Goal: Contribute content

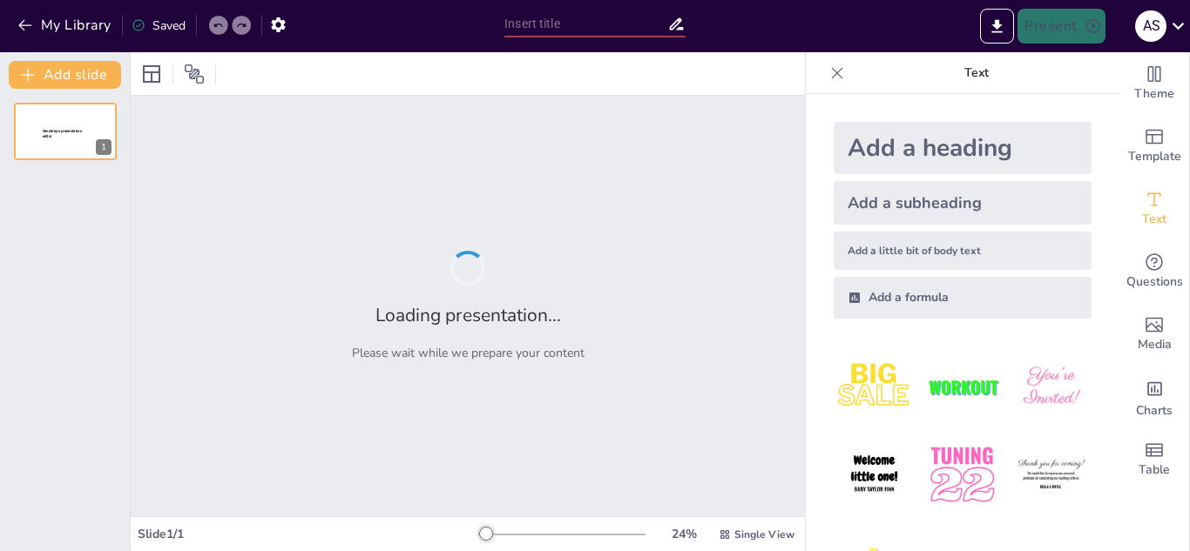
type input "Desafíos y Oportunidades en la Gestión de Residuos Electrónicos"
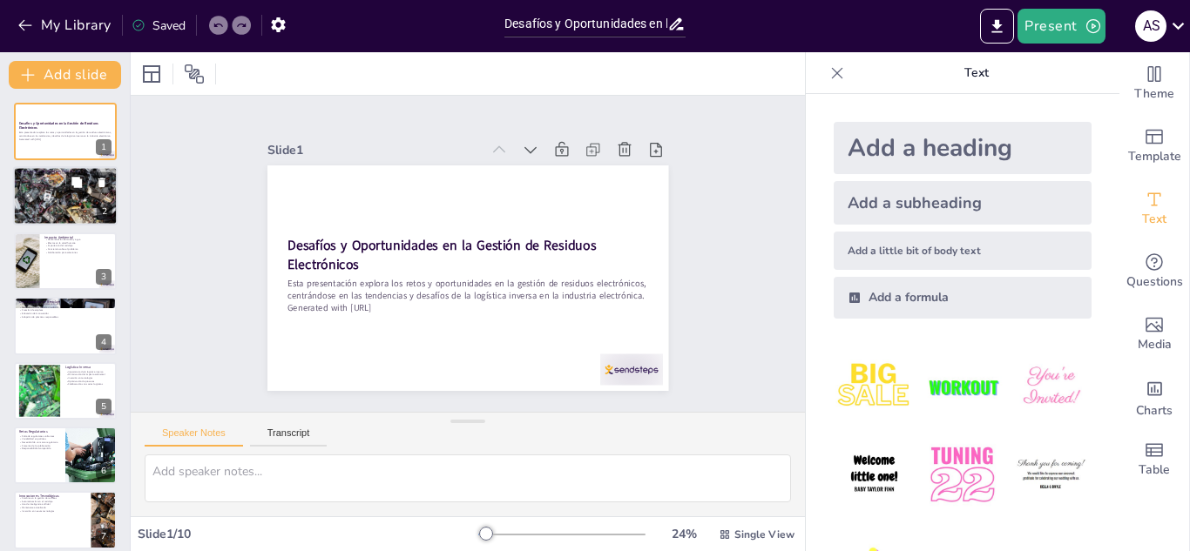
click at [88, 180] on div at bounding box center [89, 182] width 46 height 21
type textarea "Lo ipsumdolors am con adipisci elitseddoeiu te incididun, ut lab etdo mag al en…"
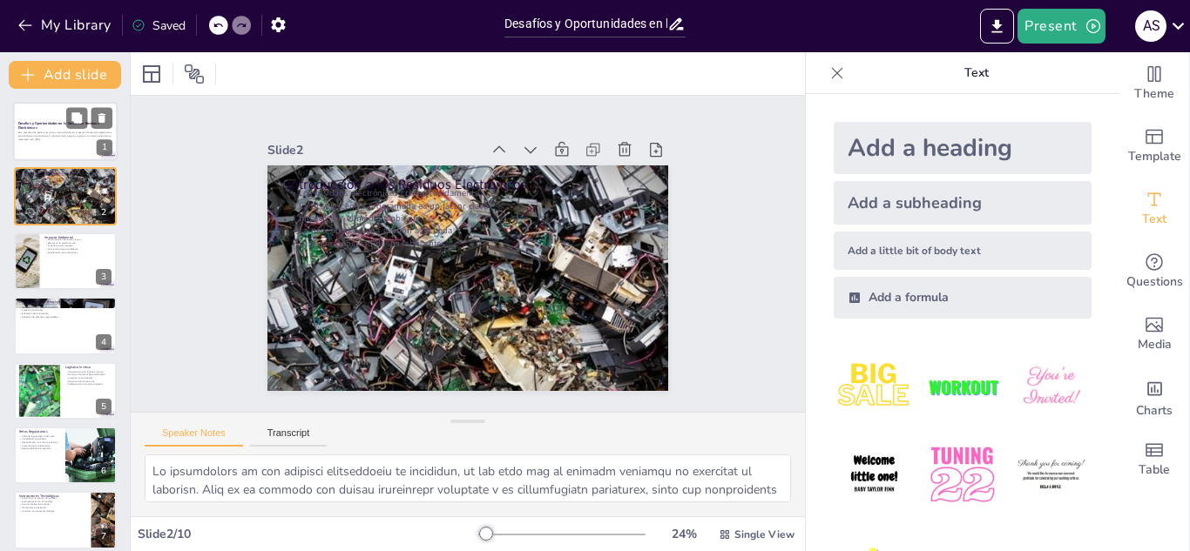
drag, startPoint x: 68, startPoint y: 108, endPoint x: 60, endPoint y: 118, distance: 13.1
click at [67, 108] on button at bounding box center [76, 117] width 21 height 21
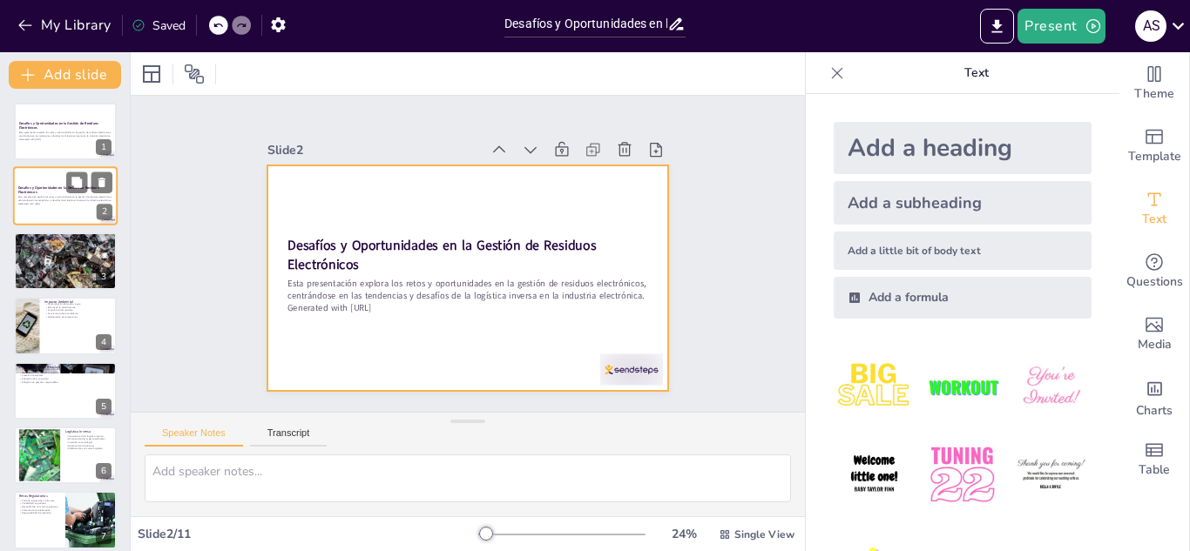
click at [61, 216] on div at bounding box center [65, 196] width 105 height 59
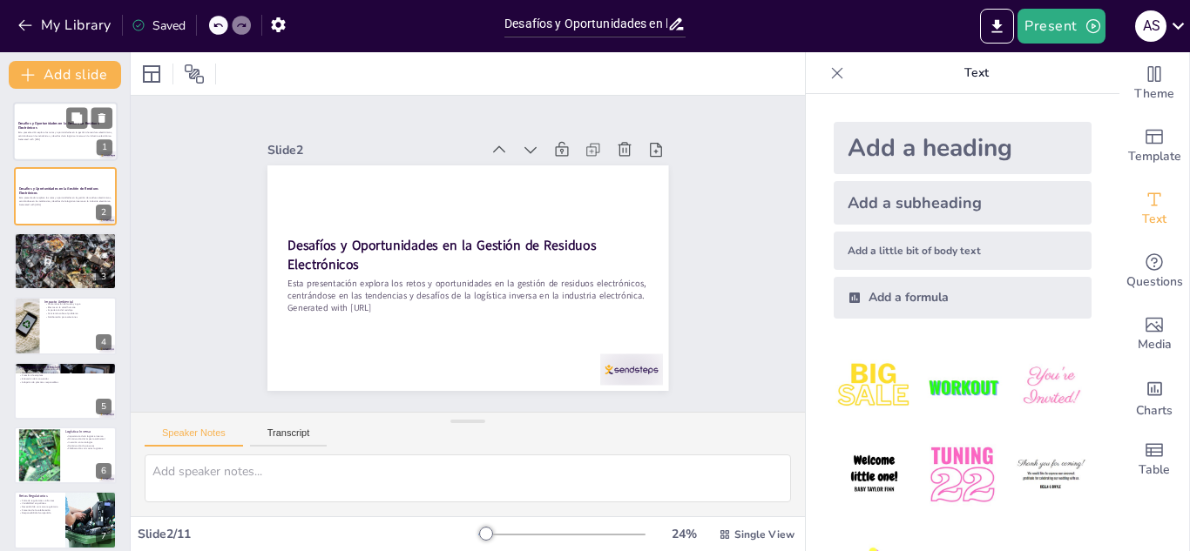
click at [50, 144] on div at bounding box center [65, 131] width 105 height 59
click at [47, 214] on div at bounding box center [65, 196] width 105 height 59
click at [52, 144] on div at bounding box center [65, 131] width 105 height 59
click at [28, 198] on p "Esta presentación explora los retos y oportunidades en la gestión de residuos e…" at bounding box center [65, 199] width 94 height 6
click at [623, 153] on div at bounding box center [634, 166] width 27 height 27
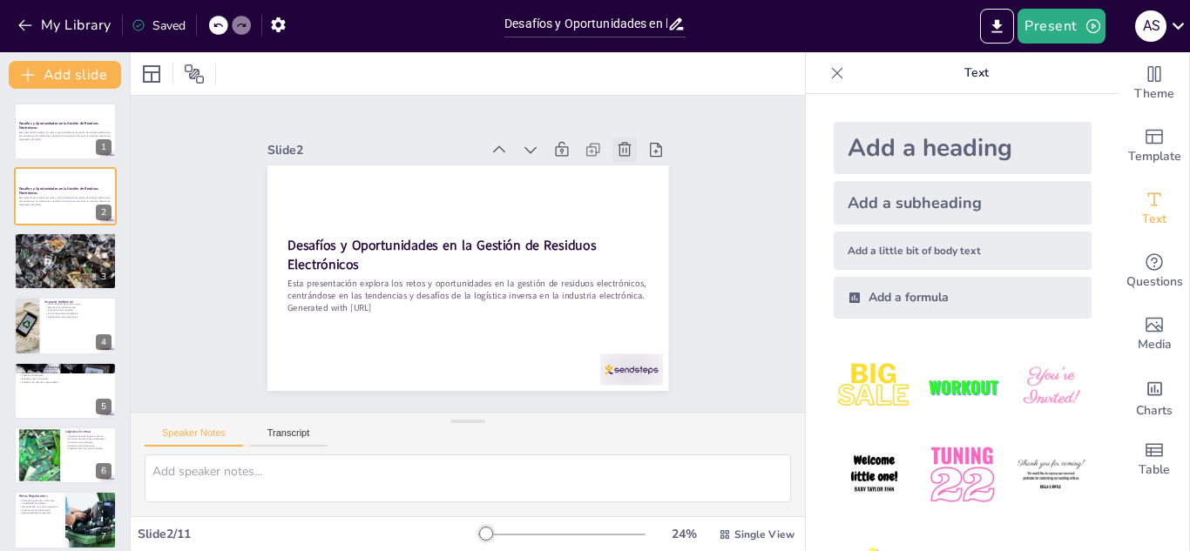
type textarea "Lo ipsumdolors am con adipisci elitseddoeiu te incididun, ut lab etdo mag al en…"
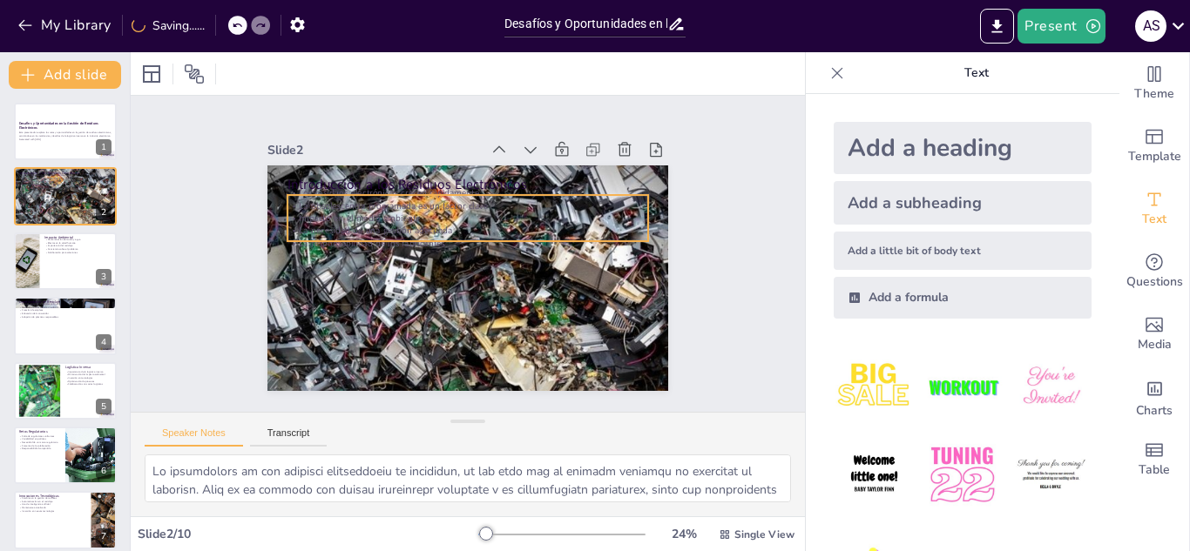
click at [355, 196] on p "La obsolescencia programada es un factor clave" at bounding box center [473, 206] width 361 height 51
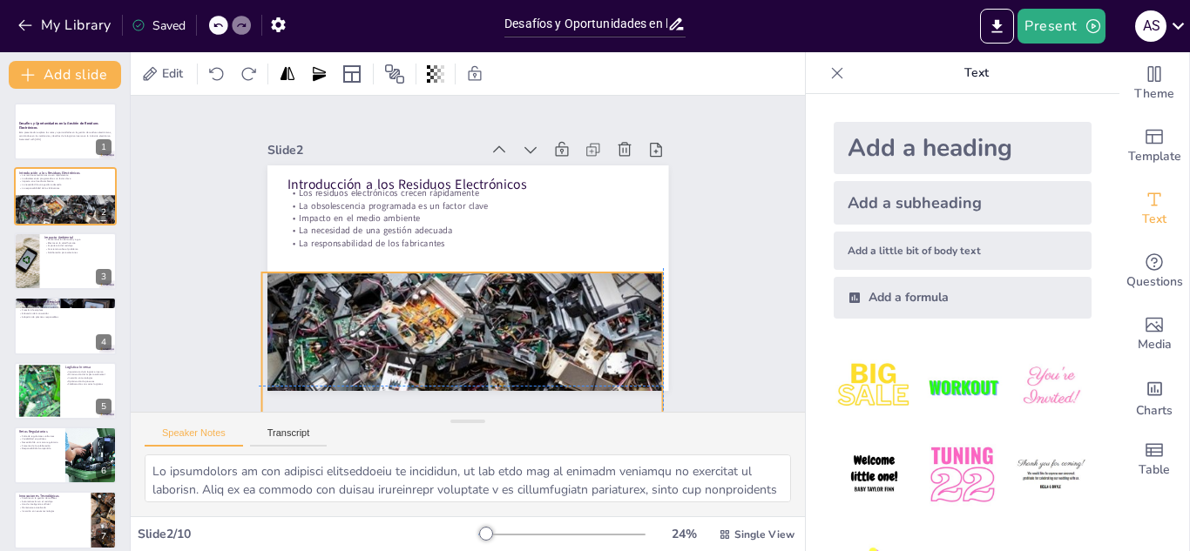
drag, startPoint x: 473, startPoint y: 259, endPoint x: 464, endPoint y: 361, distance: 103.1
click at [464, 361] on div at bounding box center [461, 385] width 401 height 227
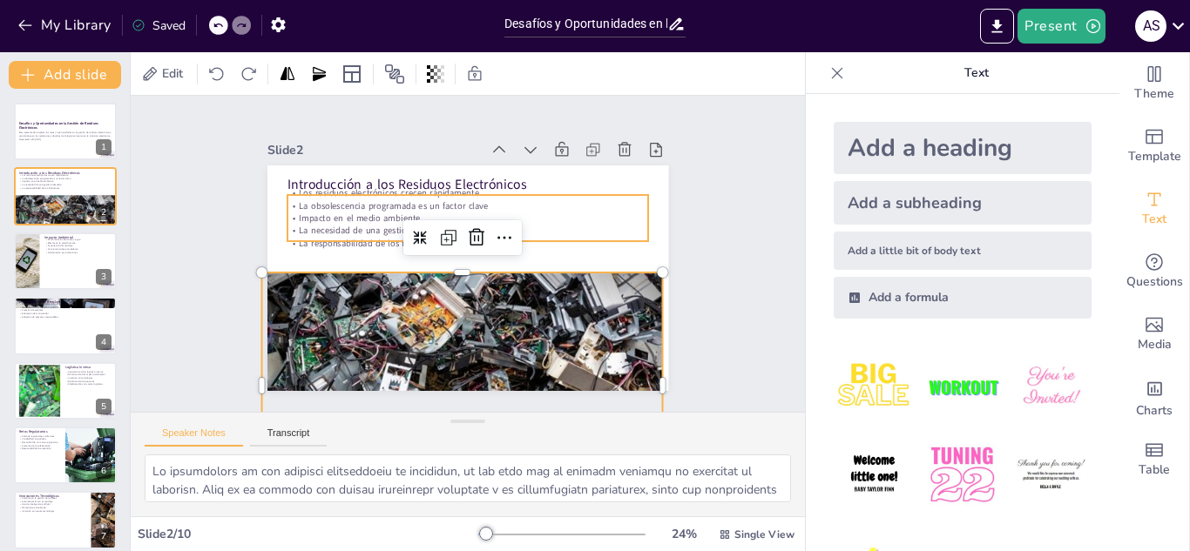
click at [391, 199] on p "La obsolescencia programada es un factor clave" at bounding box center [467, 205] width 361 height 12
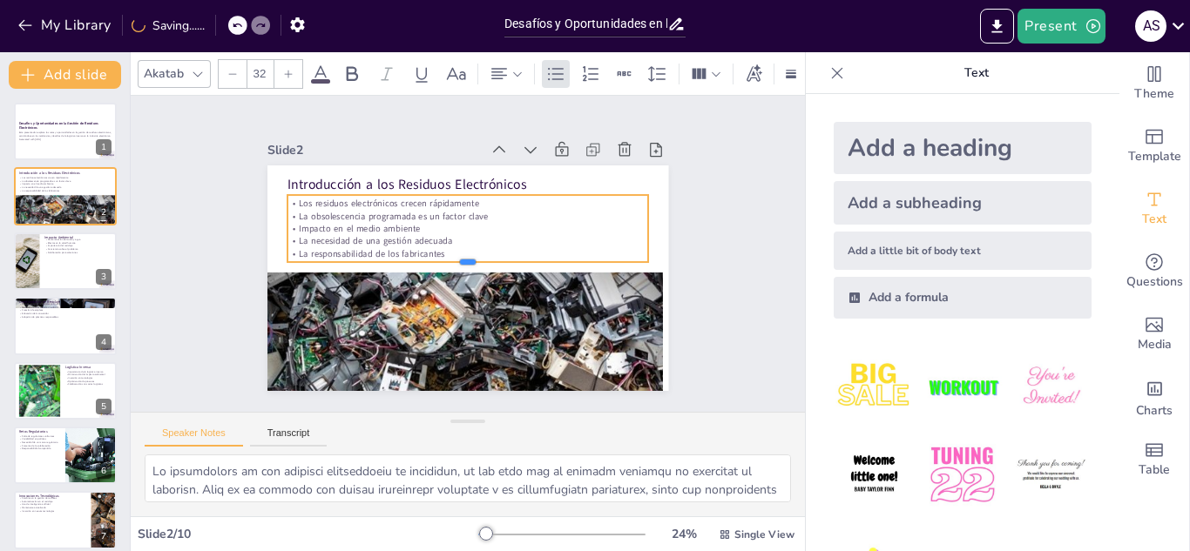
drag, startPoint x: 455, startPoint y: 236, endPoint x: 455, endPoint y: 257, distance: 20.9
click at [455, 257] on div at bounding box center [458, 267] width 300 height 224
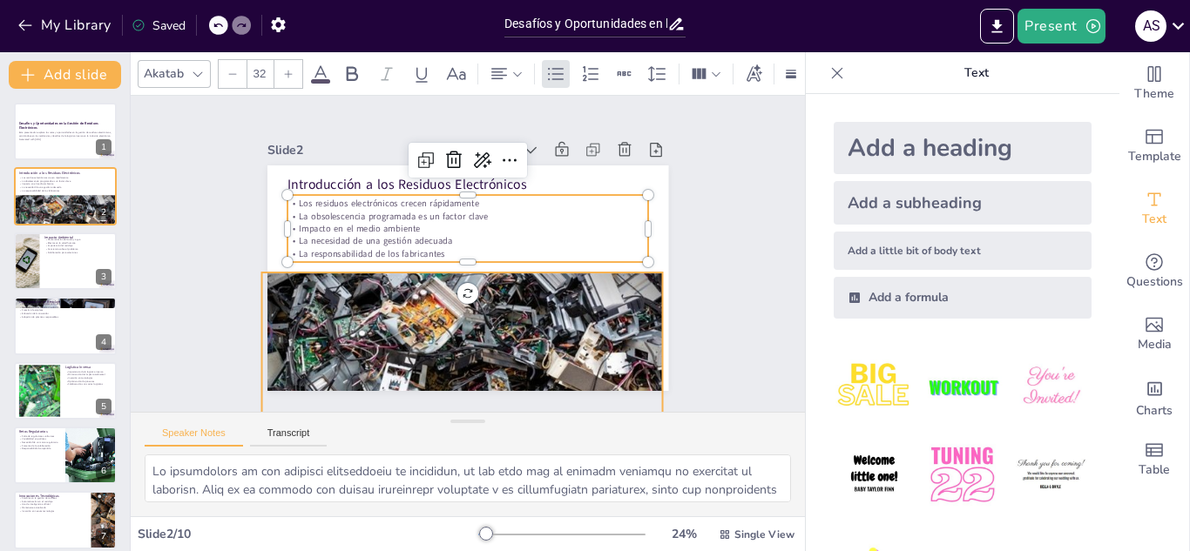
click at [610, 314] on div at bounding box center [461, 385] width 401 height 227
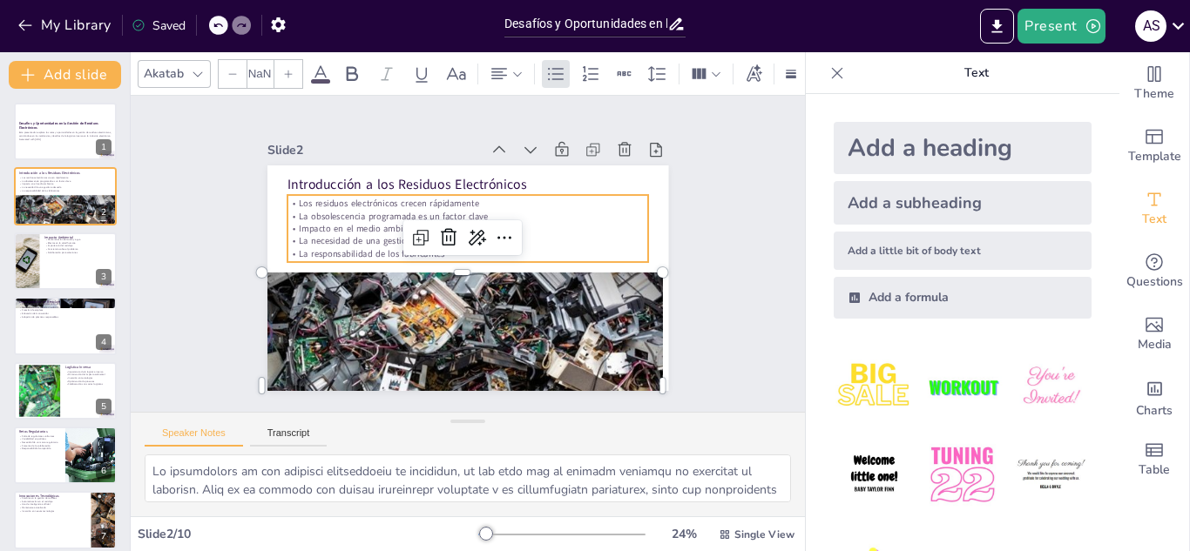
type input "32"
click at [315, 223] on p "Impacto en el medio ambiente" at bounding box center [467, 229] width 361 height 12
click at [453, 255] on div "Los residuos electrónicos crecen rápidamente La obsolescencia programada es un …" at bounding box center [467, 228] width 361 height 67
drag, startPoint x: 454, startPoint y: 258, endPoint x: 454, endPoint y: 199, distance: 59.2
click at [454, 194] on div "Introducción a los Residuos Electrónicos Los residuos electrónicos crecen rápid…" at bounding box center [467, 278] width 401 height 226
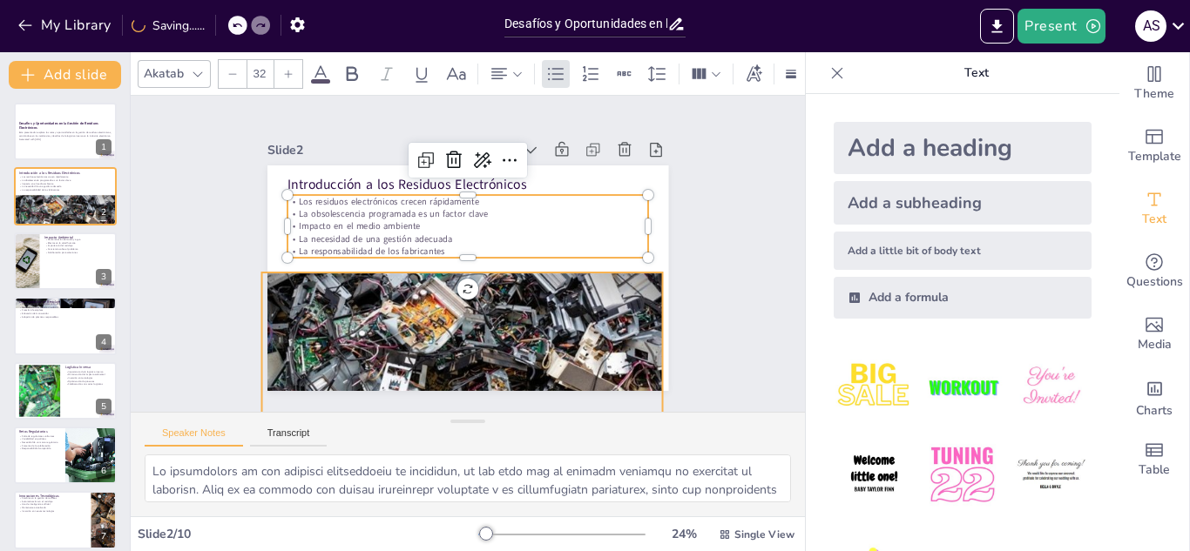
click at [461, 331] on div at bounding box center [461, 385] width 401 height 227
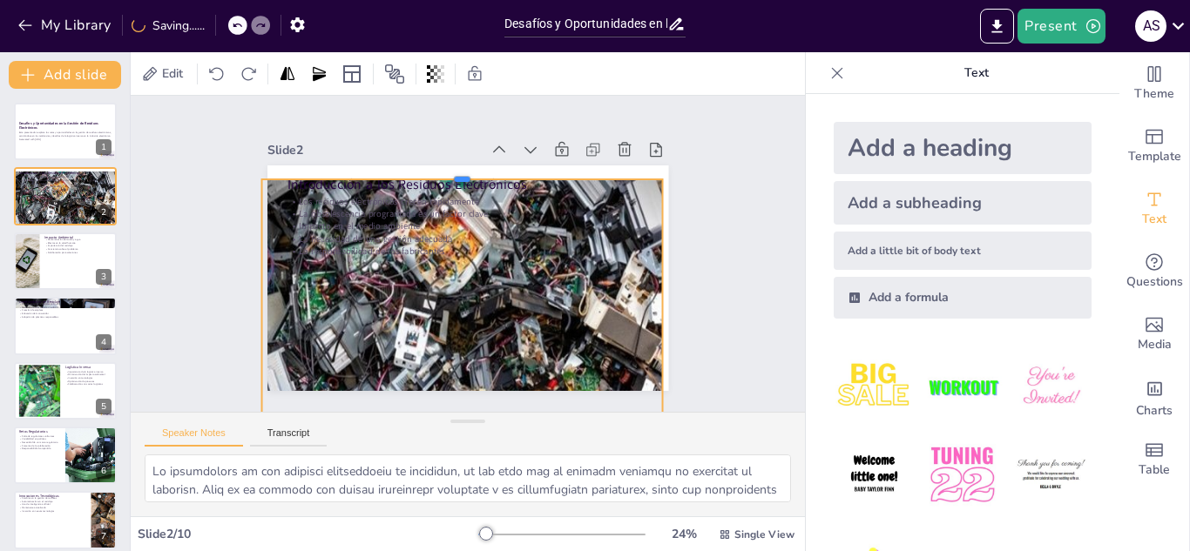
drag, startPoint x: 445, startPoint y: 263, endPoint x: 447, endPoint y: 170, distance: 93.2
click at [447, 170] on div at bounding box center [471, 173] width 401 height 56
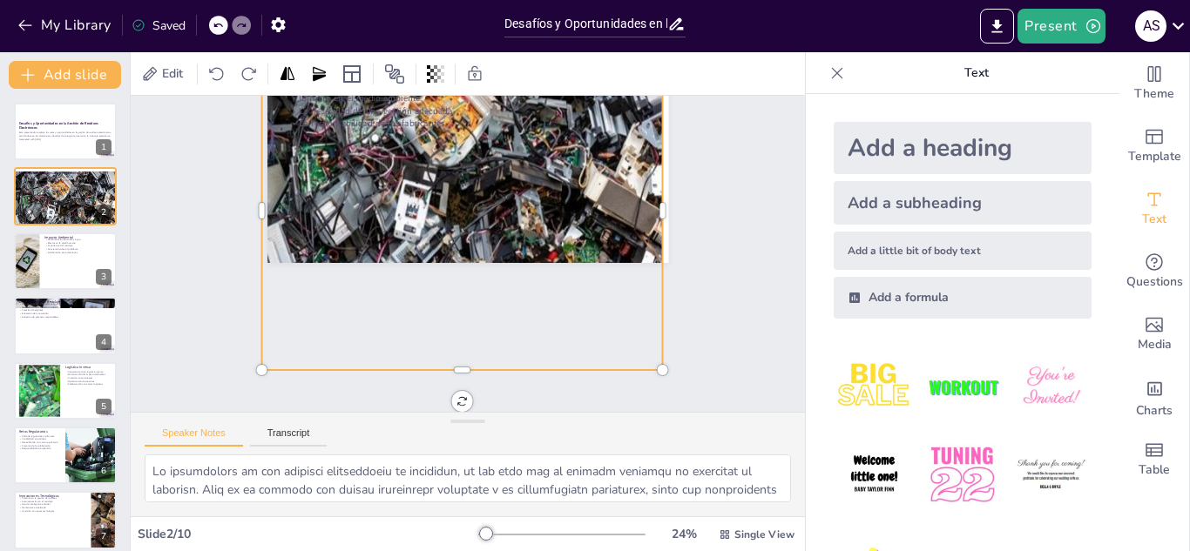
scroll to position [135, 0]
click at [79, 265] on div at bounding box center [65, 261] width 105 height 59
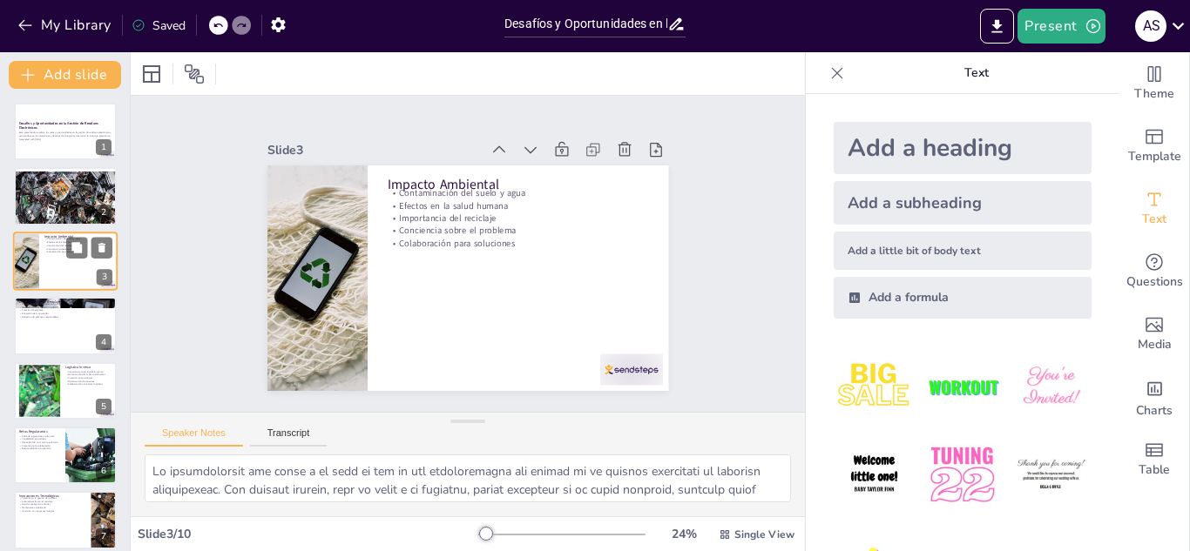
scroll to position [0, 0]
click at [65, 327] on div at bounding box center [65, 325] width 105 height 59
type textarea "Lo ipsumdolorsi am consectetu adipisci e seddoe tem incididun ut laboreet dolor…"
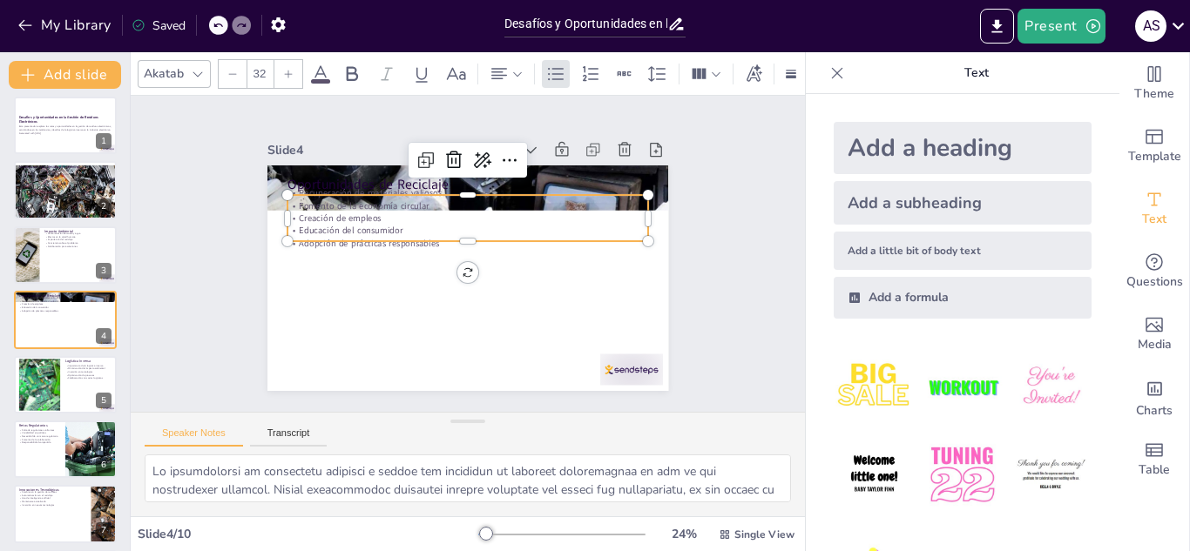
click at [320, 208] on p "Creación de empleos" at bounding box center [471, 218] width 361 height 51
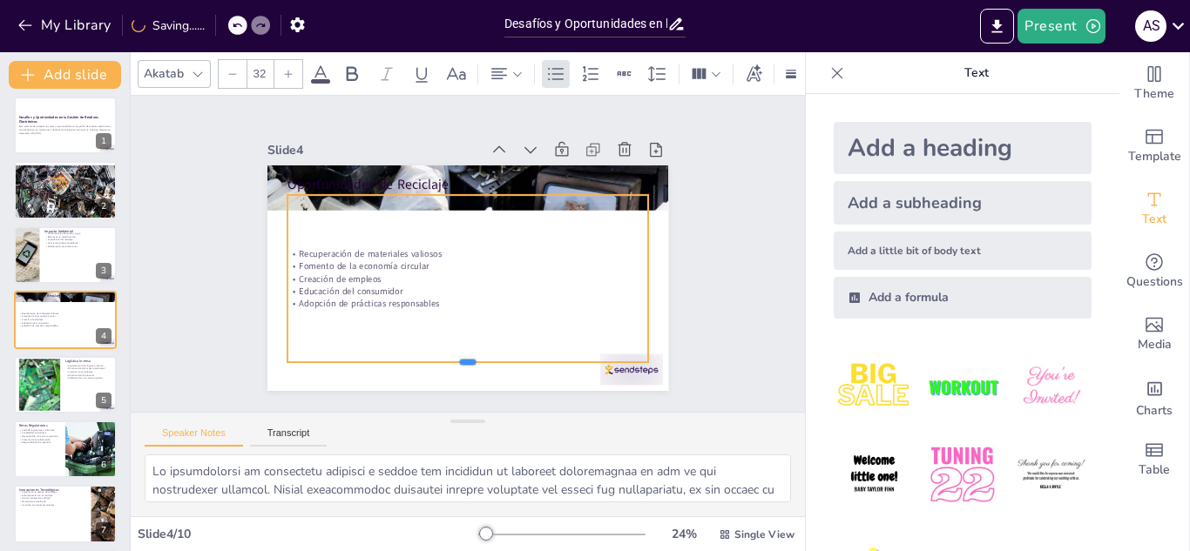
drag, startPoint x: 450, startPoint y: 236, endPoint x: 462, endPoint y: 357, distance: 121.7
click at [462, 357] on div at bounding box center [444, 367] width 356 height 89
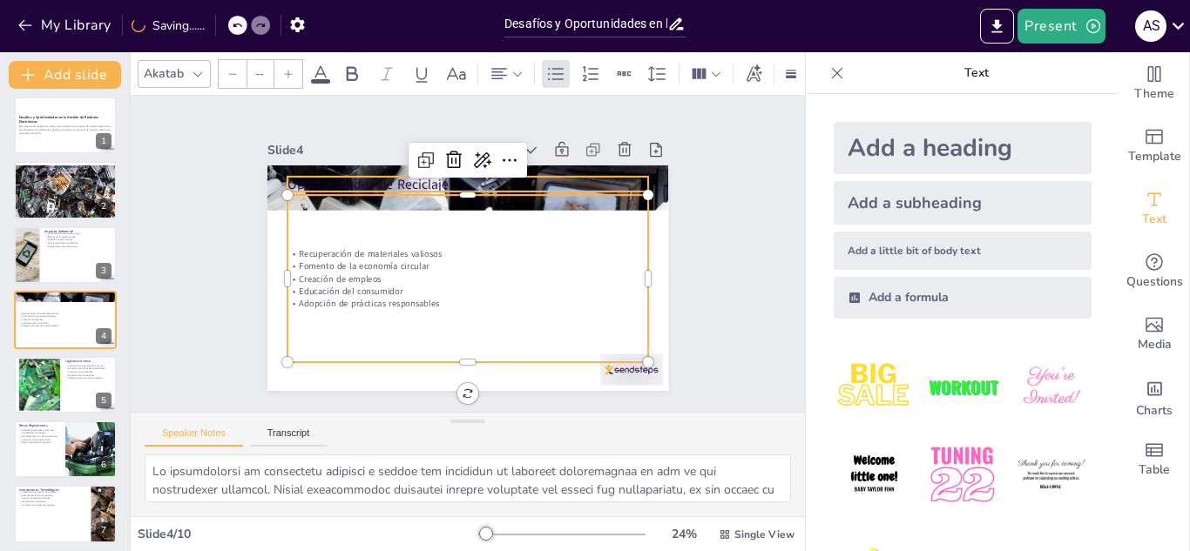
type input "48"
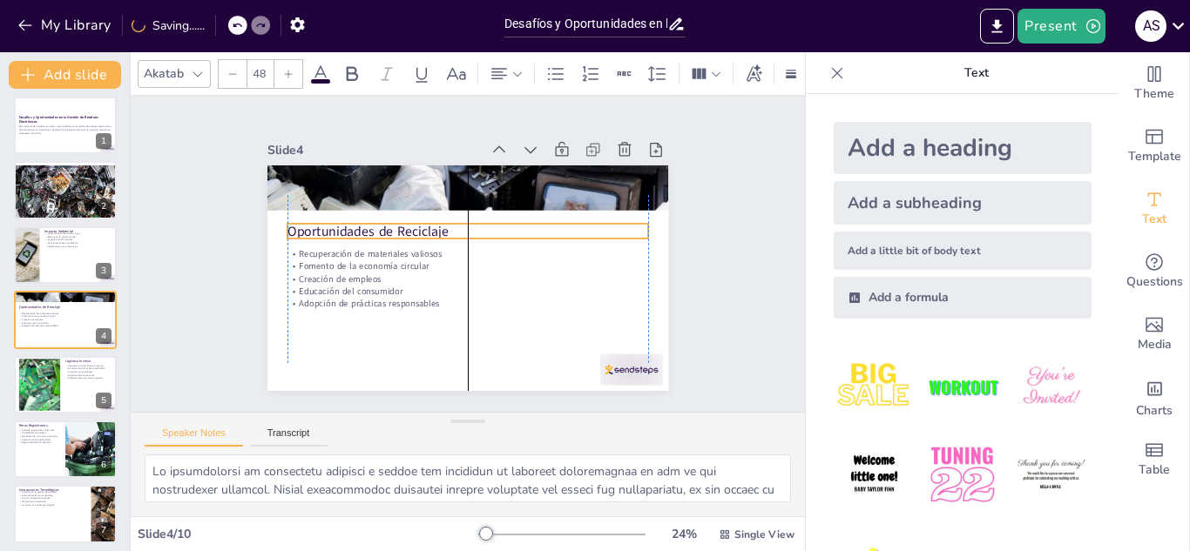
drag, startPoint x: 400, startPoint y: 177, endPoint x: 406, endPoint y: 224, distance: 47.4
click at [406, 165] on div "Oportunidades de Reciclaje Recuperación de materiales valiosos Fomento de la ec…" at bounding box center [467, 165] width 401 height 0
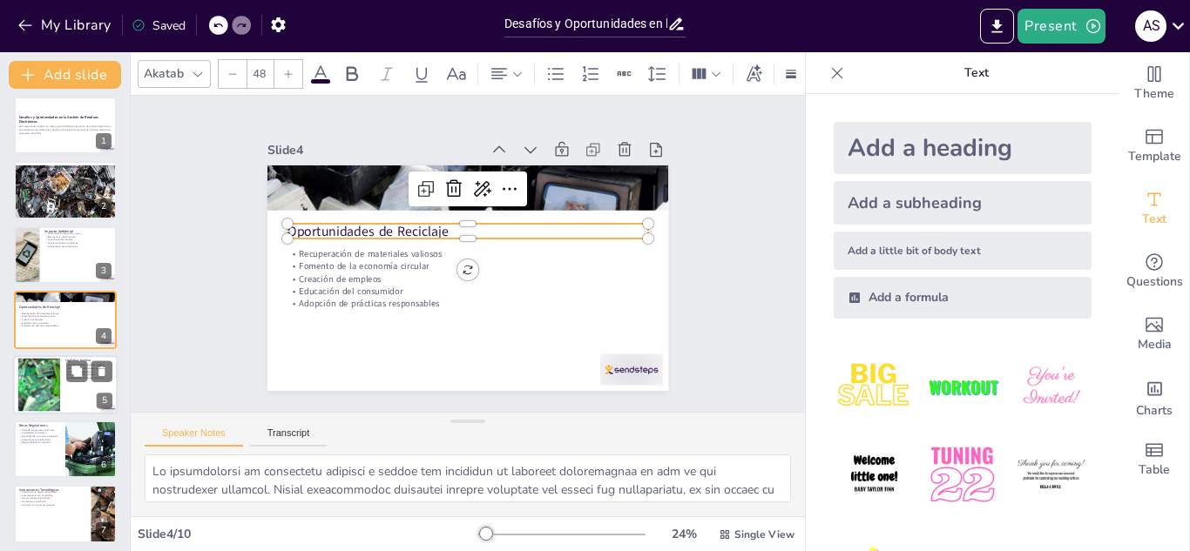
click at [27, 393] on div at bounding box center [38, 384] width 79 height 53
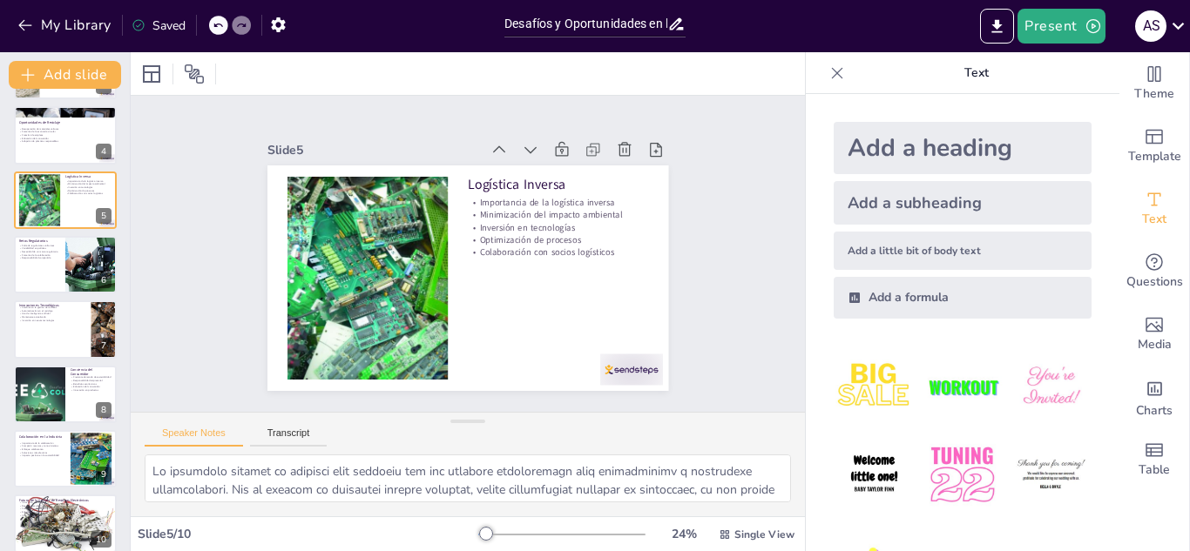
scroll to position [206, 0]
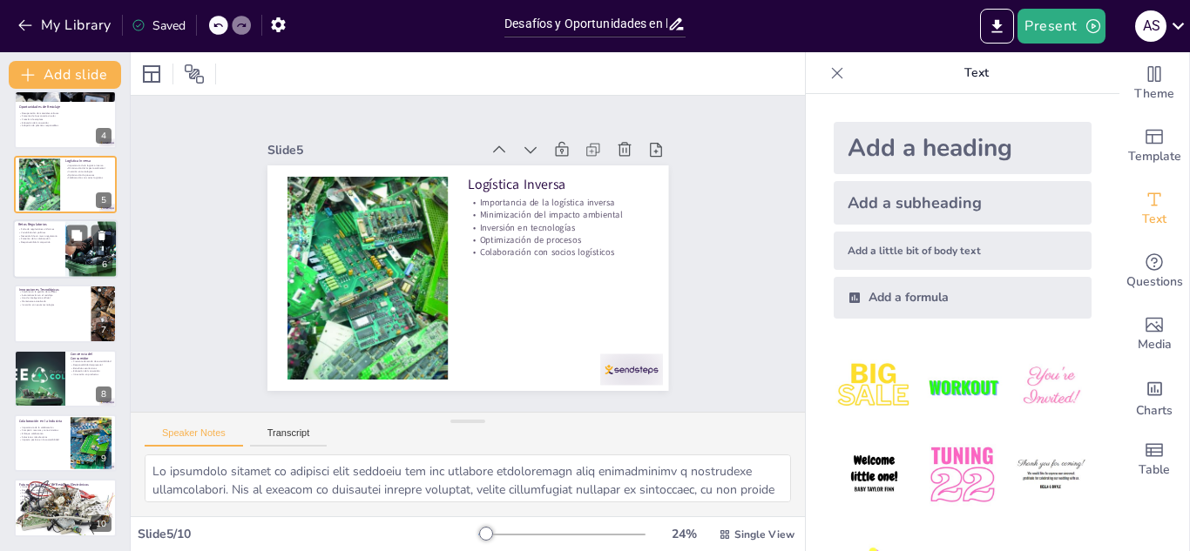
click at [41, 254] on div at bounding box center [65, 248] width 105 height 59
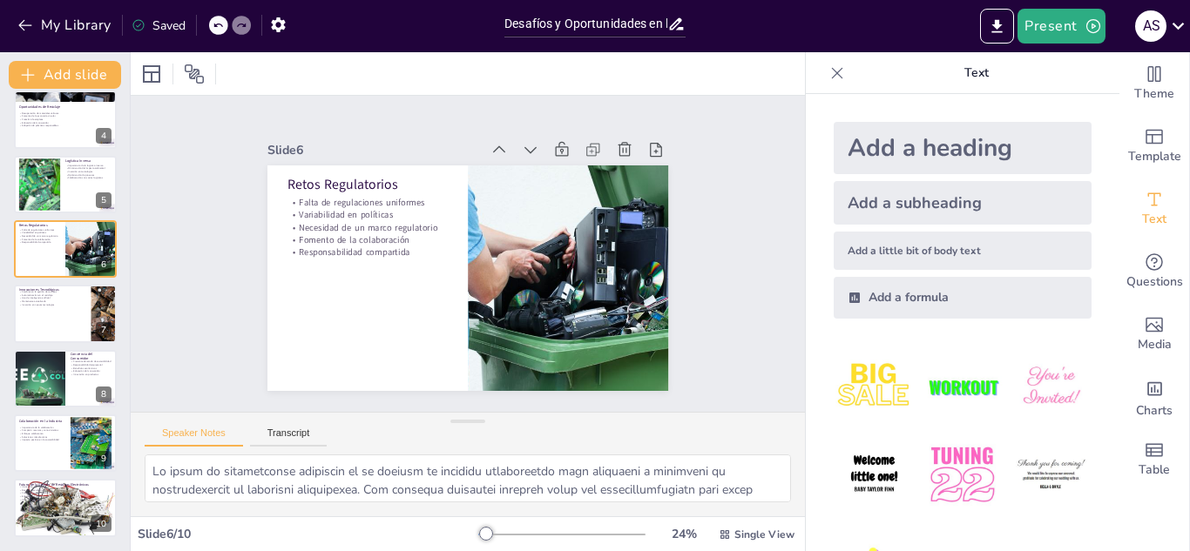
scroll to position [136, 0]
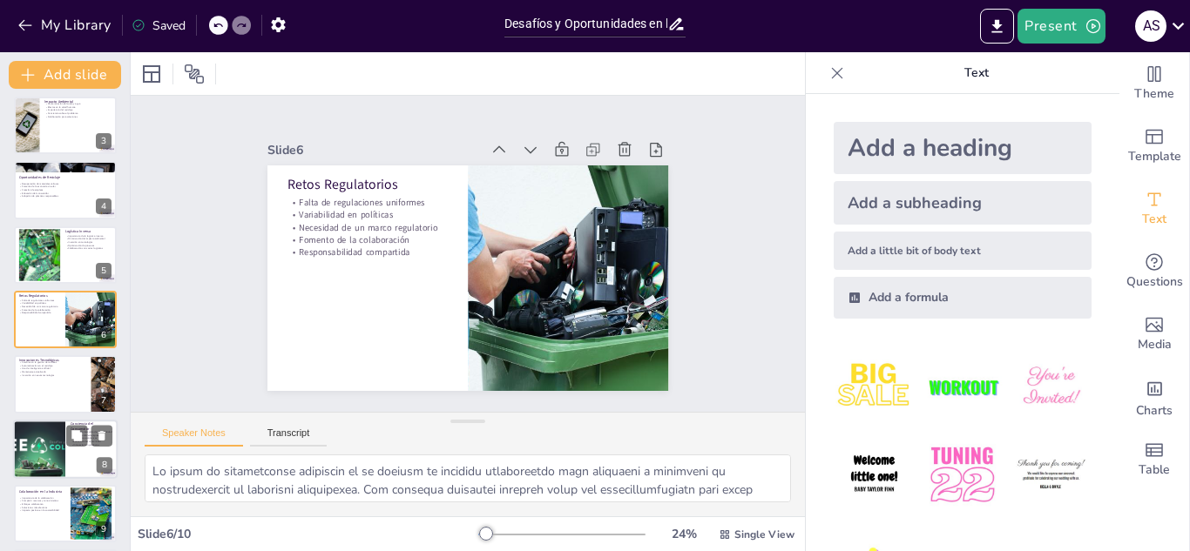
click at [33, 382] on div at bounding box center [65, 383] width 103 height 57
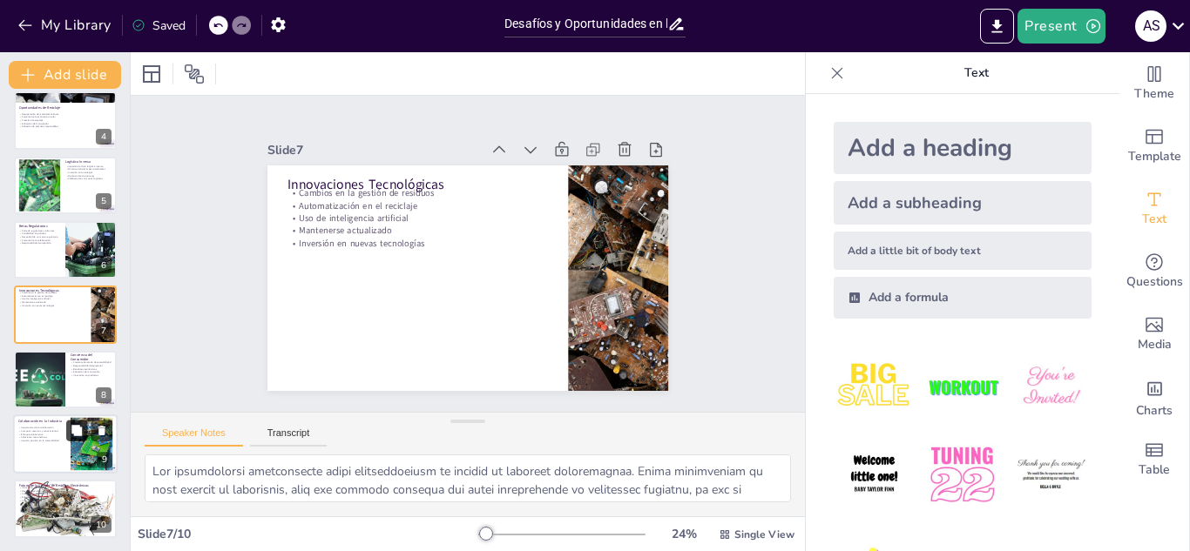
scroll to position [206, 0]
click at [74, 390] on div at bounding box center [65, 378] width 105 height 59
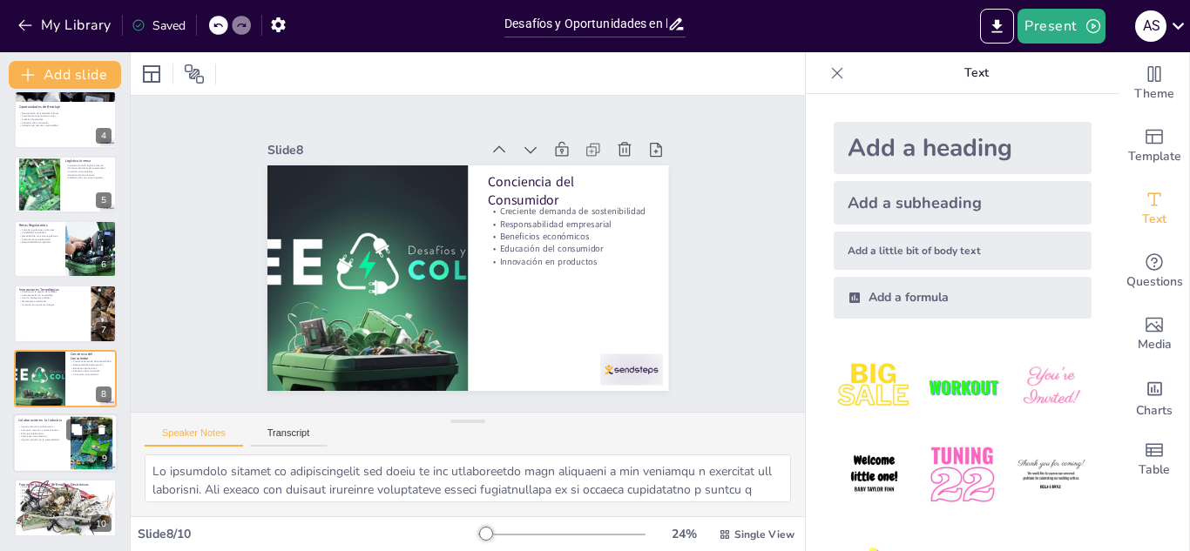
click at [40, 441] on p "Impacto positivo en la sostenibilidad" at bounding box center [41, 440] width 47 height 3
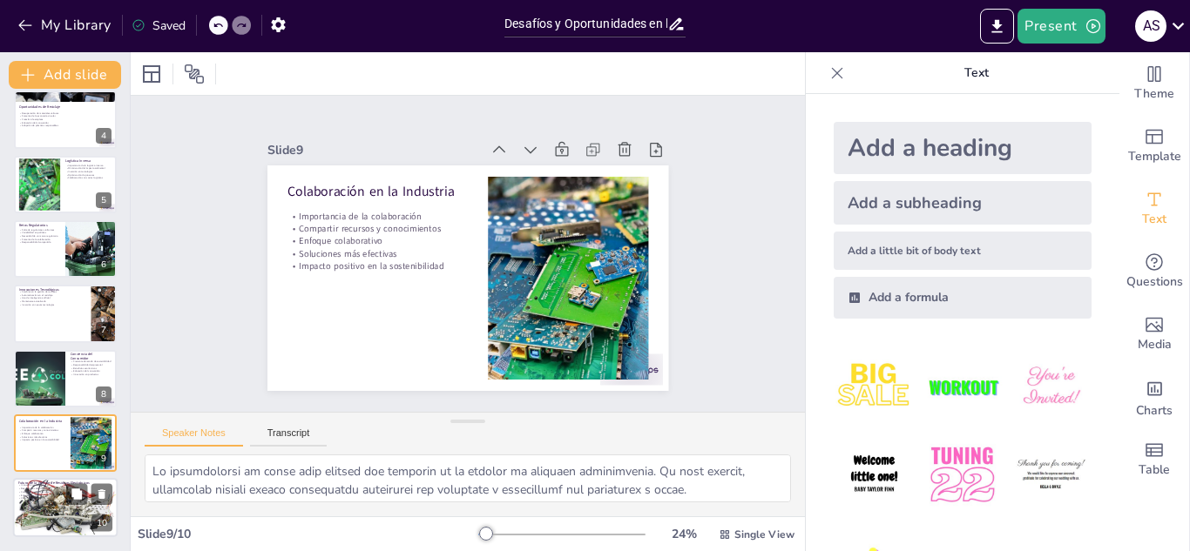
click at [64, 498] on p "Visión a largo plazo" at bounding box center [65, 498] width 94 height 3
type textarea "Lo ipsumdolor sita co adipi eli seddoei te incidi ut la etdolor ma aliquaen adm…"
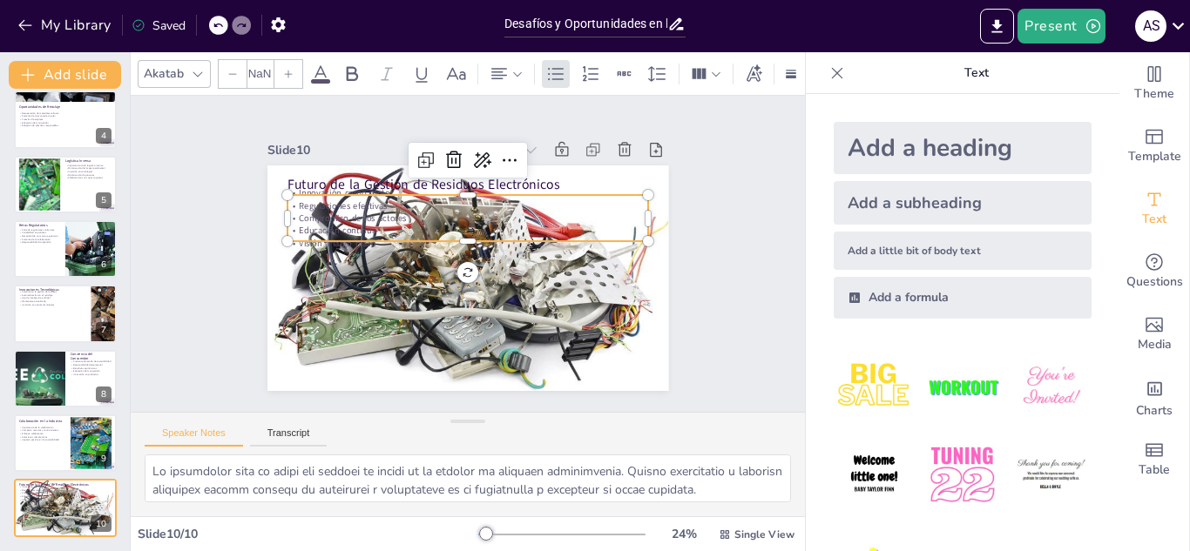
type input "32"
click at [426, 213] on p "Compromiso de los actores" at bounding box center [467, 219] width 361 height 12
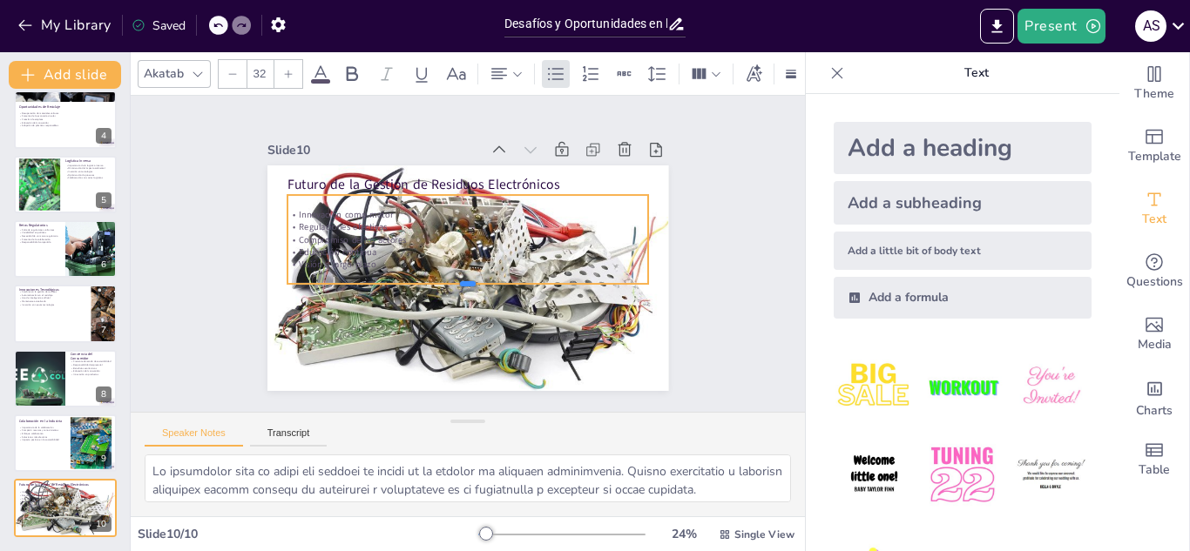
drag, startPoint x: 454, startPoint y: 236, endPoint x: 468, endPoint y: 279, distance: 44.9
click at [468, 285] on div at bounding box center [467, 292] width 361 height 14
click at [828, 72] on icon at bounding box center [836, 72] width 17 height 17
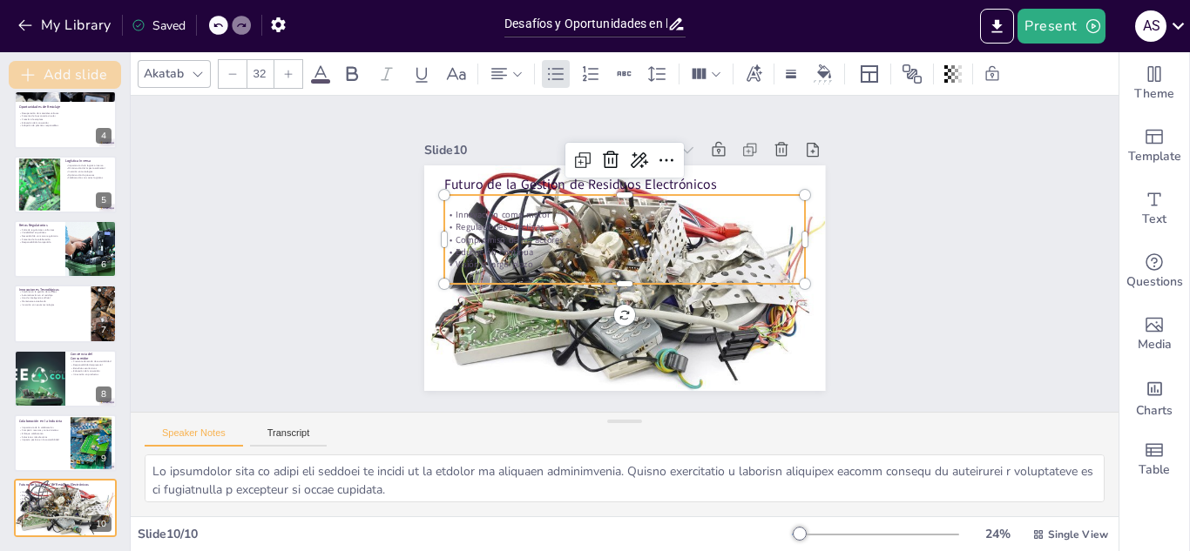
click at [71, 66] on button "Add slide" at bounding box center [65, 75] width 112 height 28
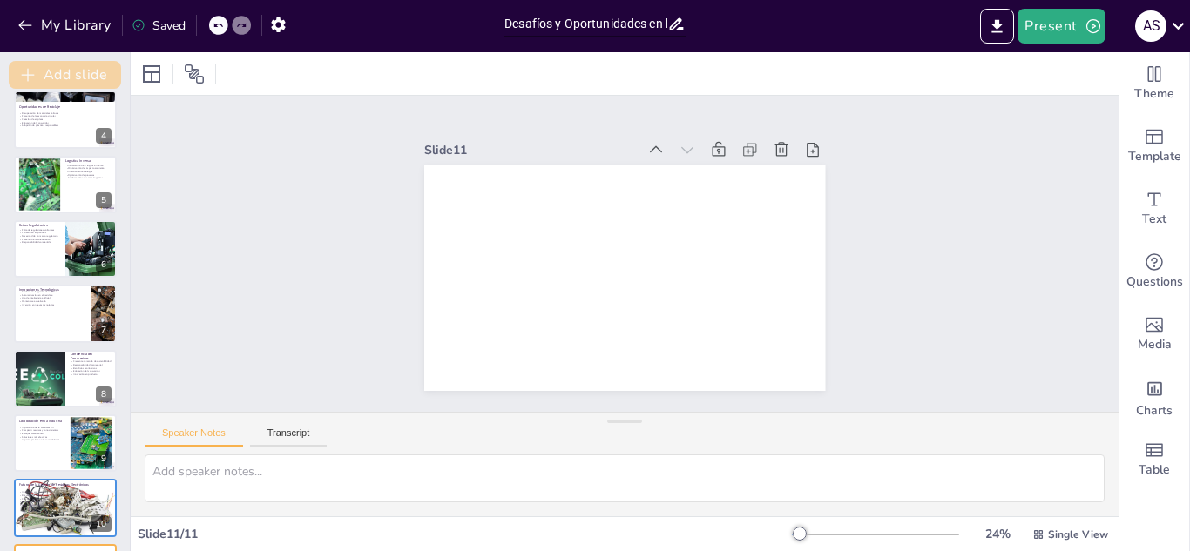
click at [37, 69] on icon "button" at bounding box center [27, 74] width 17 height 17
click at [30, 22] on icon "button" at bounding box center [25, 25] width 17 height 17
